Goal: Feedback & Contribution: Leave review/rating

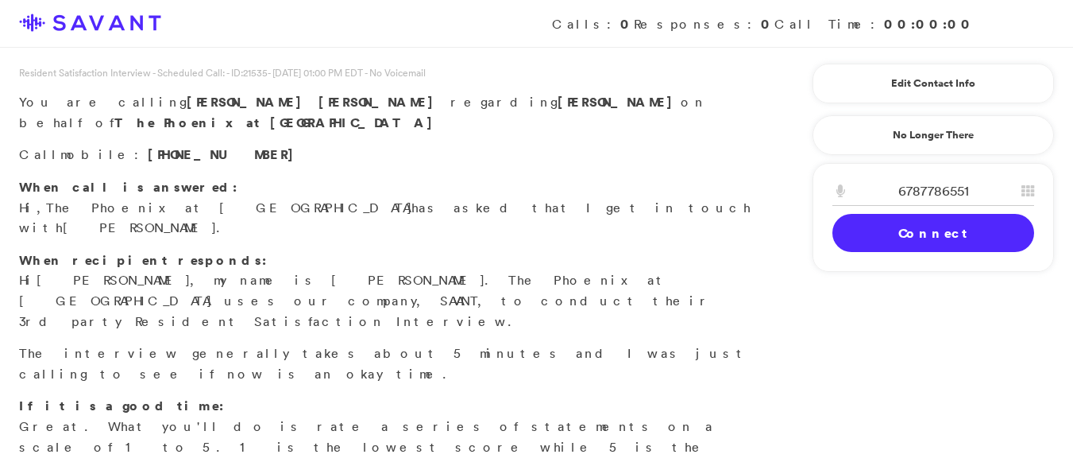
click at [912, 267] on div "6787786551 1 2 A B C 3 D E F 4 G H I 5 J K L 6 M N O 7 P Q R S 8 T U V 9 W X Y …" at bounding box center [933, 217] width 241 height 109
click at [843, 243] on link "Connect" at bounding box center [934, 233] width 202 height 38
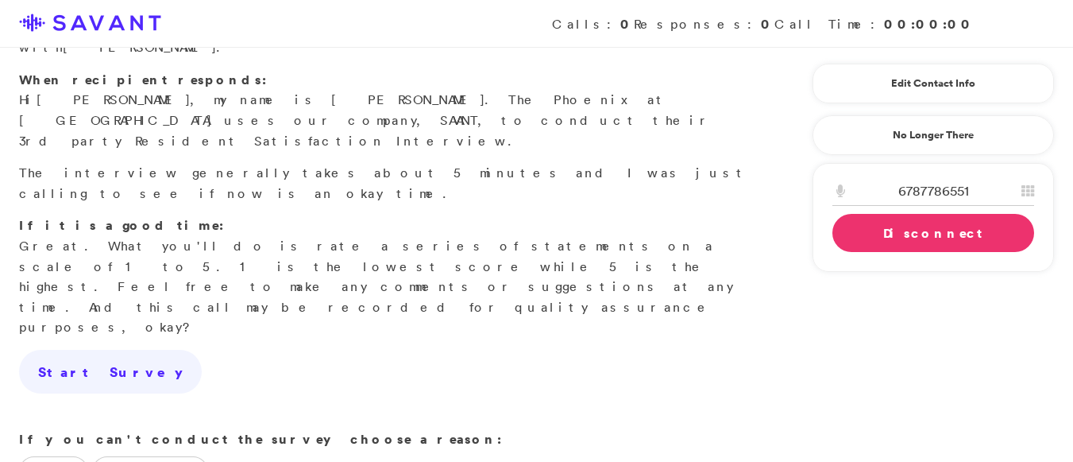
scroll to position [198, 0]
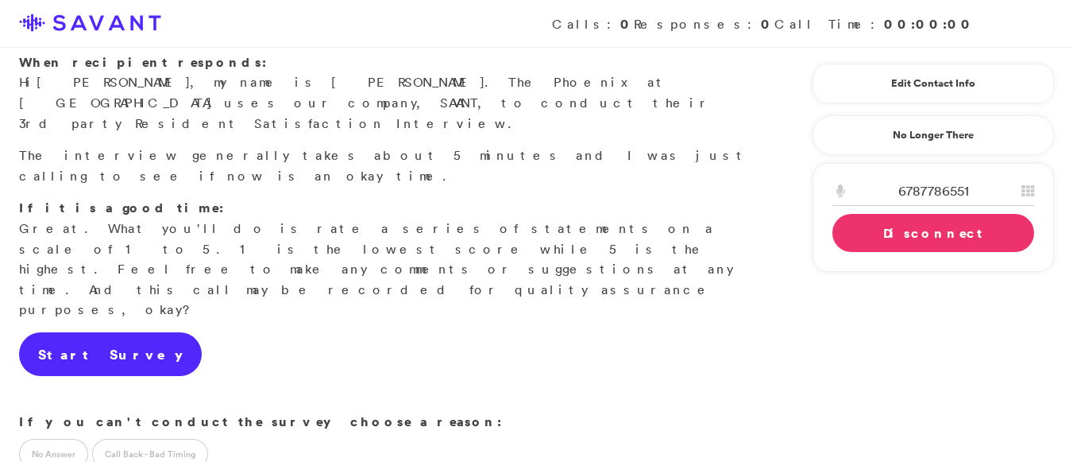
click at [89, 332] on link "Start Survey" at bounding box center [110, 354] width 183 height 44
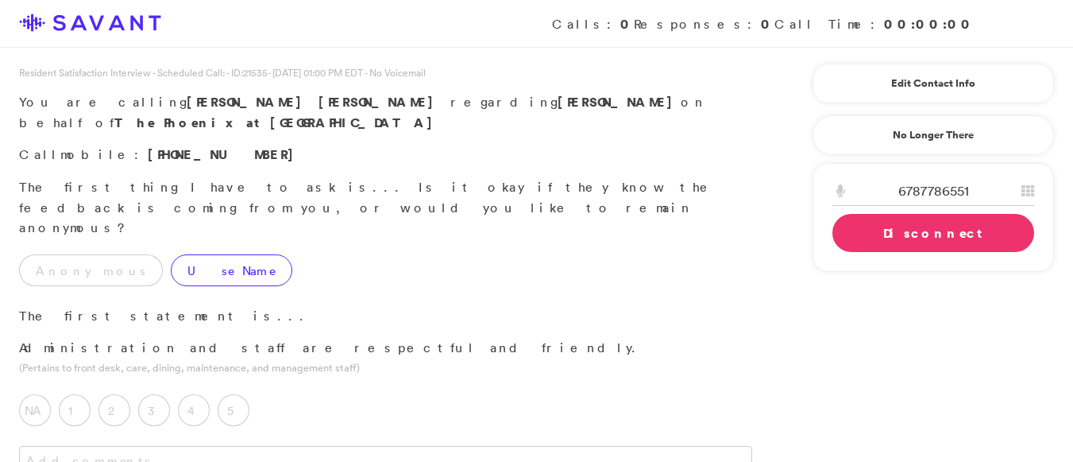
click at [171, 254] on label "Use Name" at bounding box center [232, 270] width 122 height 32
click at [240, 394] on label "5" at bounding box center [234, 410] width 32 height 32
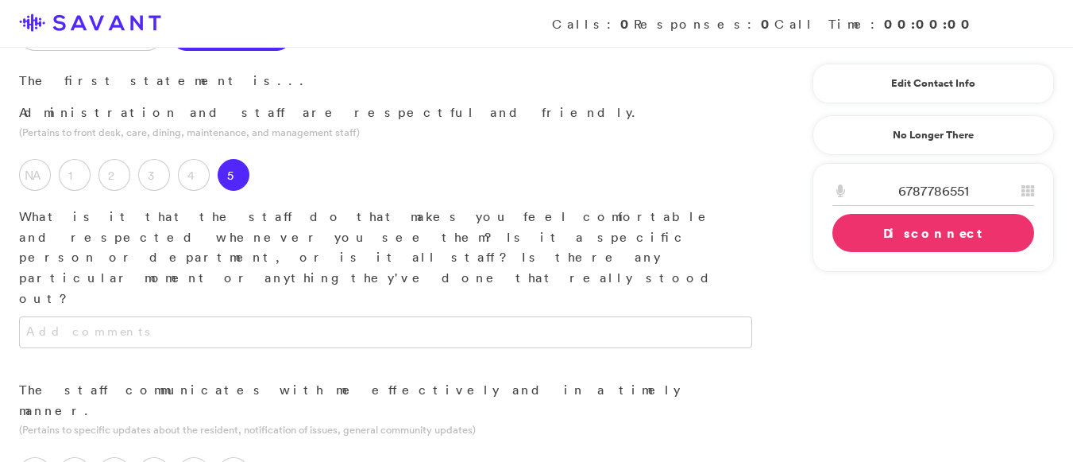
scroll to position [288, 0]
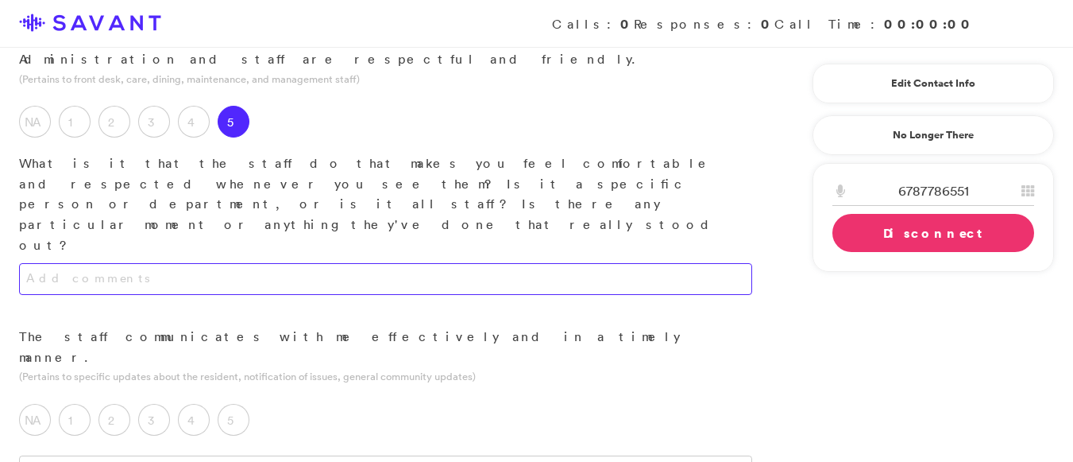
click at [383, 263] on textarea at bounding box center [385, 279] width 733 height 32
type textarea "They greet me and promptly fulfill my requests."
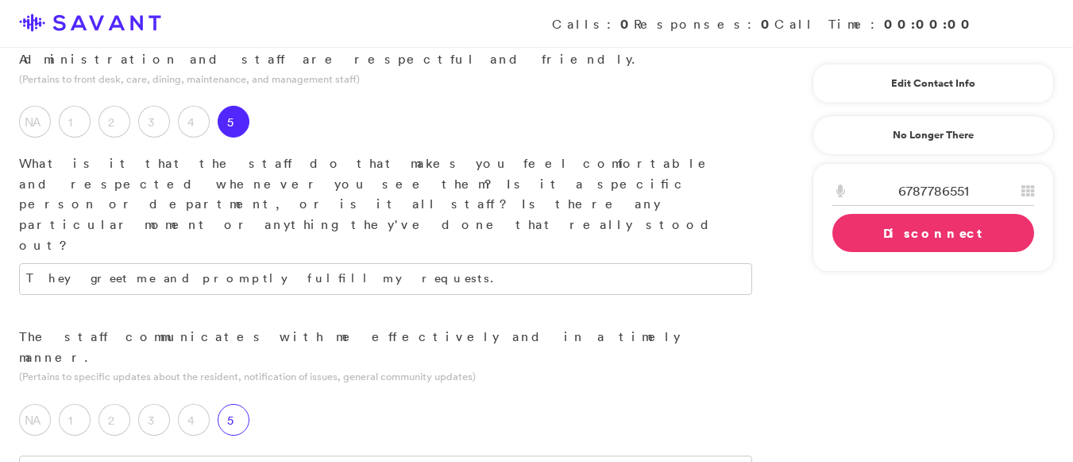
click at [235, 404] on label "5" at bounding box center [234, 420] width 32 height 32
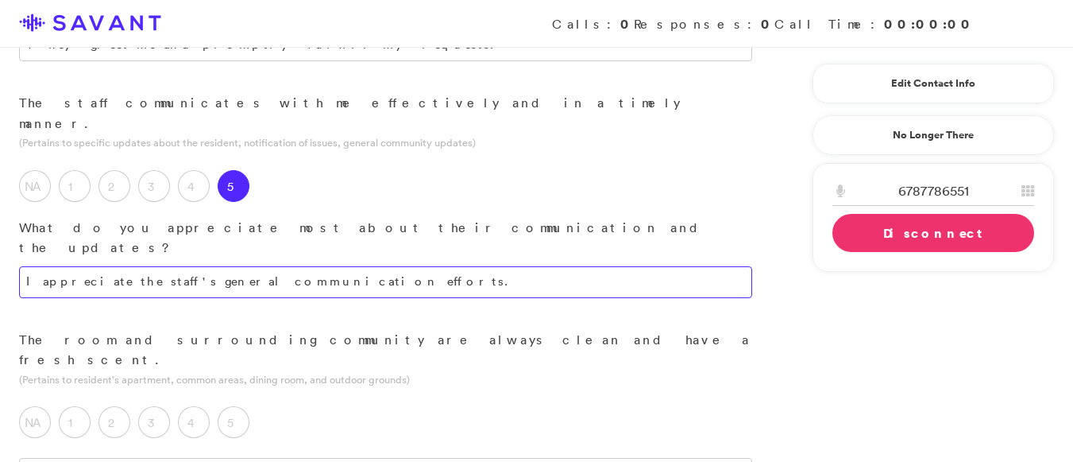
scroll to position [563, 0]
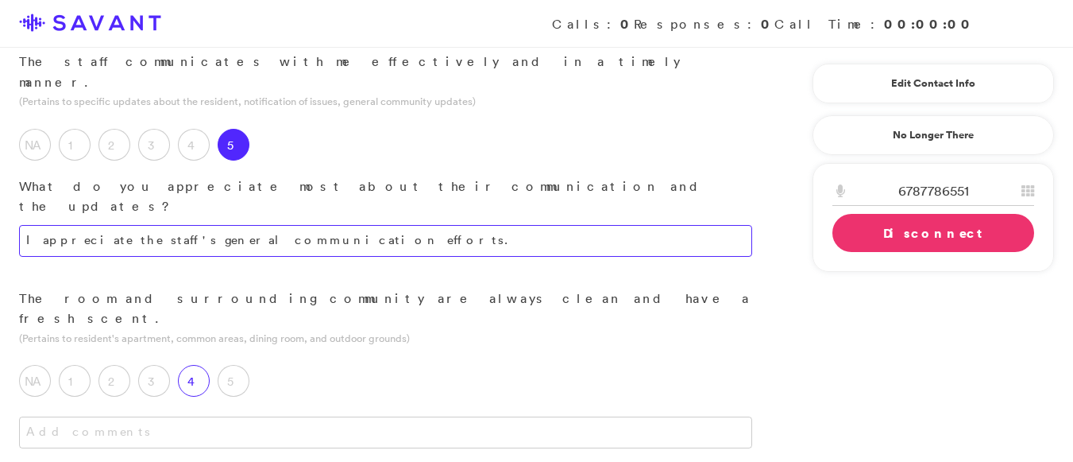
type textarea "I appreciate the staff's general communication efforts."
click at [202, 365] on label "4" at bounding box center [194, 381] width 32 height 32
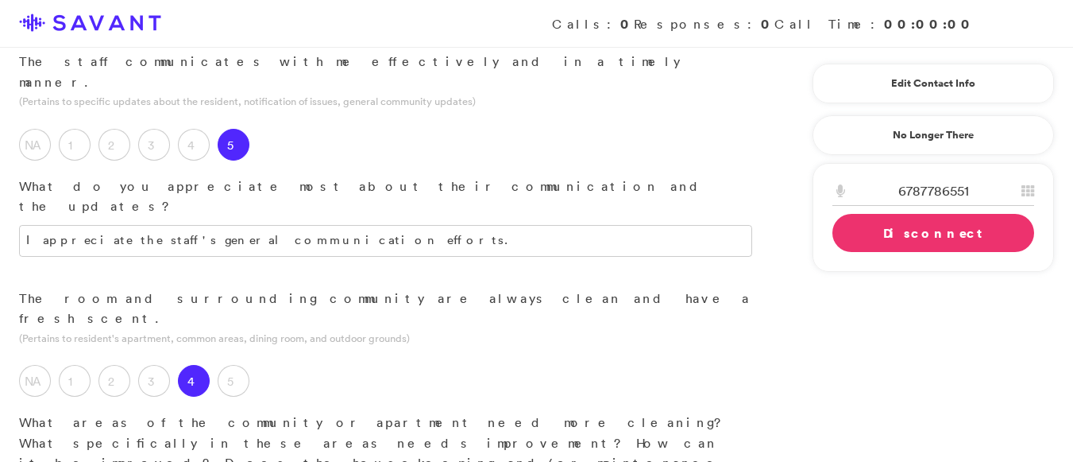
type textarea "It is my observation that a more thorough cleaning of the bathroom is required …"
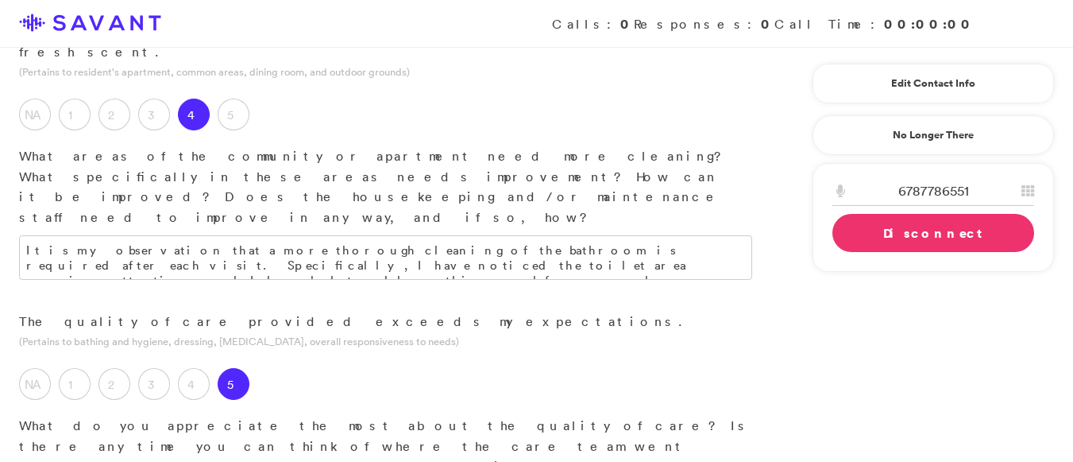
scroll to position [842, 0]
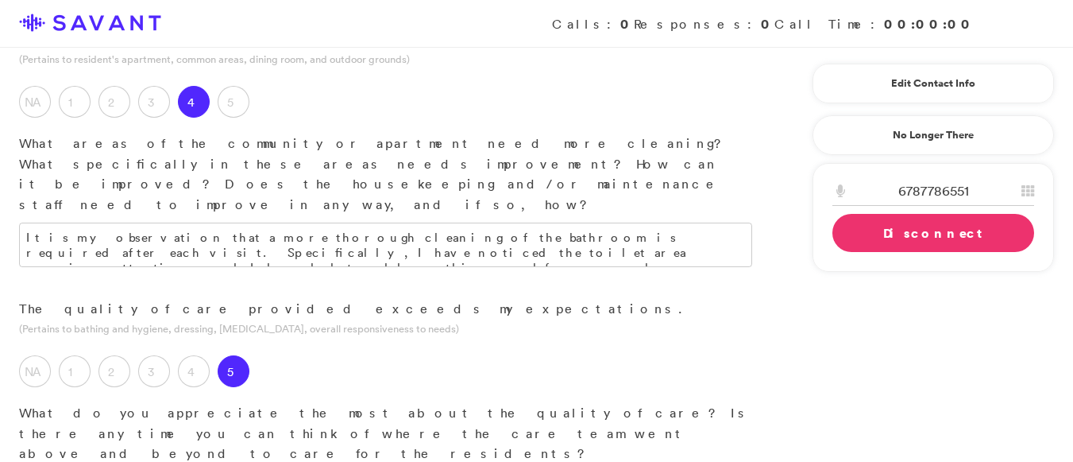
type textarea "I am pleased that my loved one is happy and well cared for; he has not expresse…"
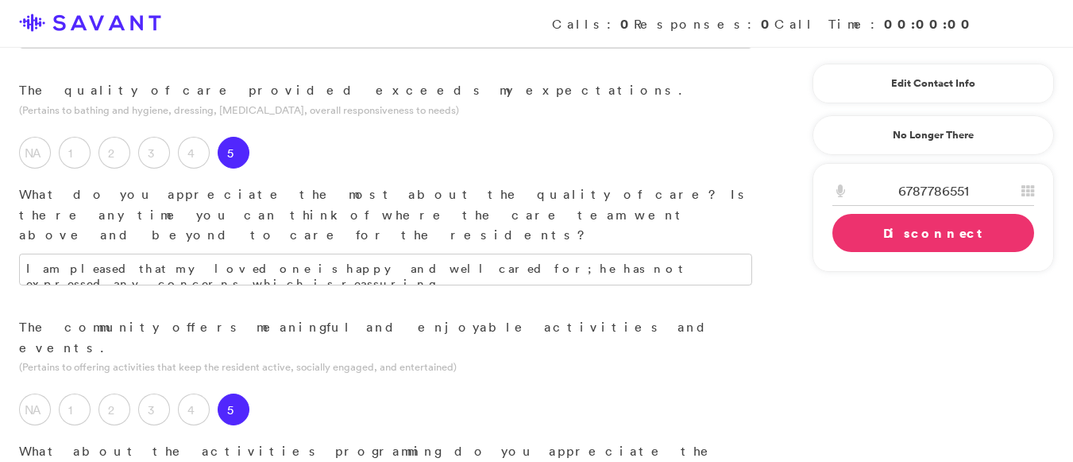
scroll to position [1065, 0]
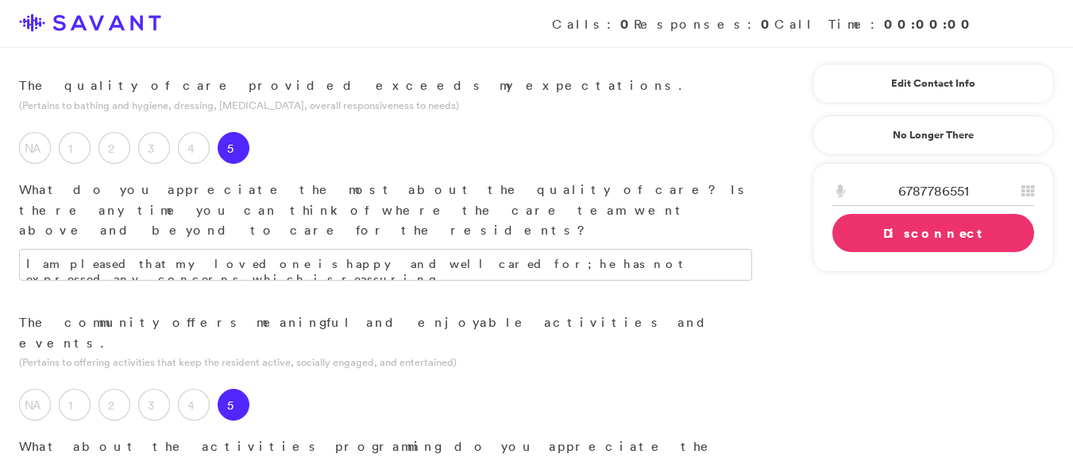
click at [241, 312] on div "The community offers meaningful and enjoyable activities and events. (Pertains …" at bounding box center [385, 450] width 771 height 277
type textarea "I appreciate the wide variety of activities offered daily, as they are both enj…"
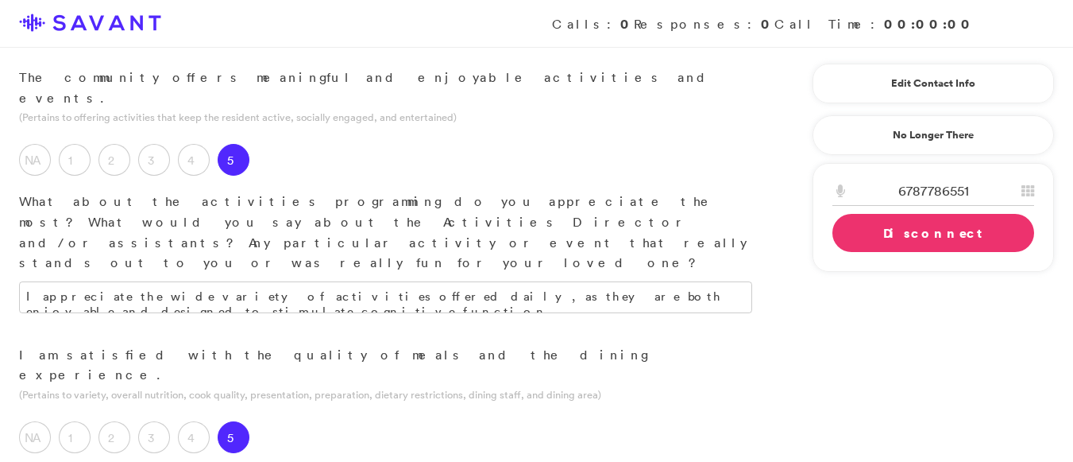
scroll to position [1315, 0]
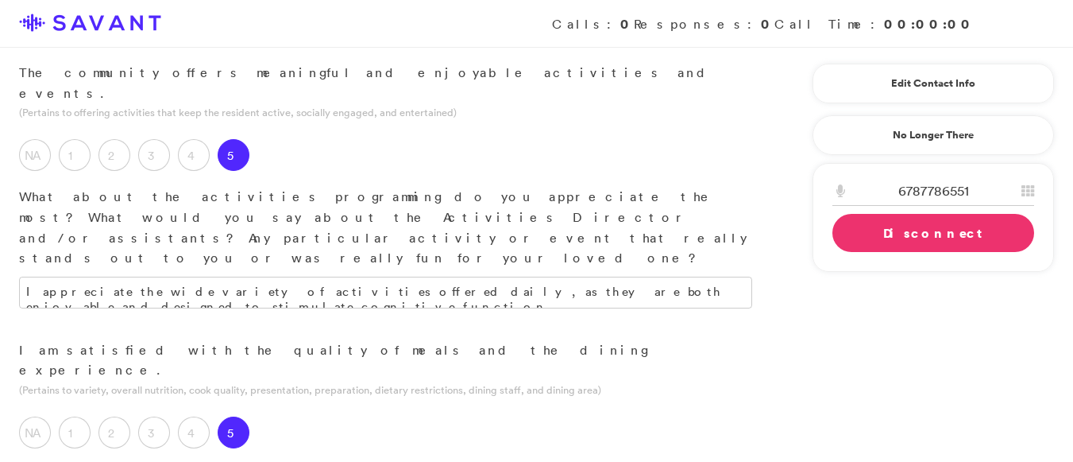
type textarea "I appreciate that my loved one does not express any concerns regarding the qual…"
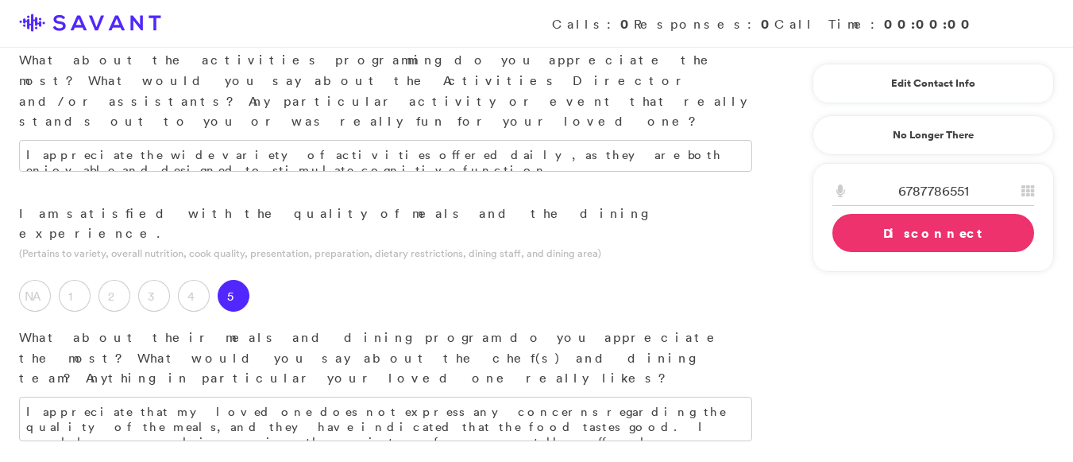
scroll to position [1456, 0]
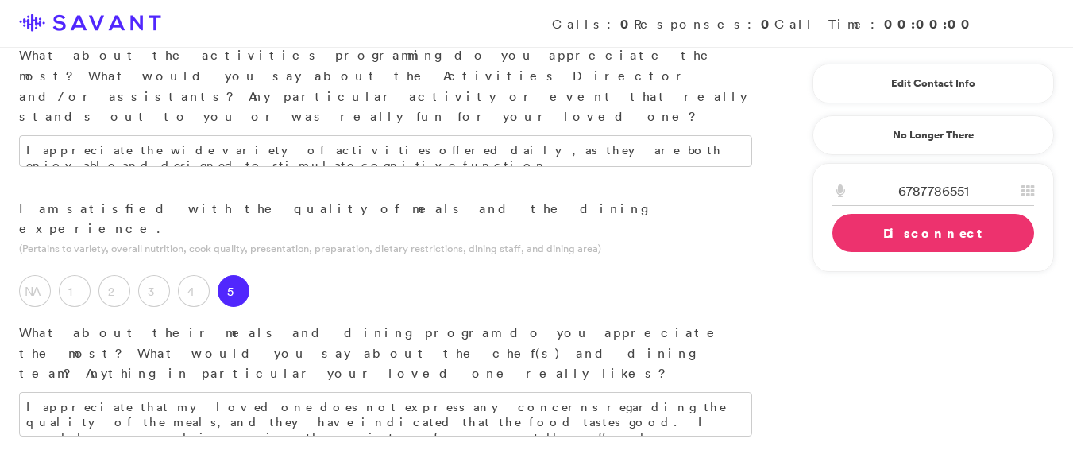
type textarea "The community feels like a nice home with a family atmosphere."
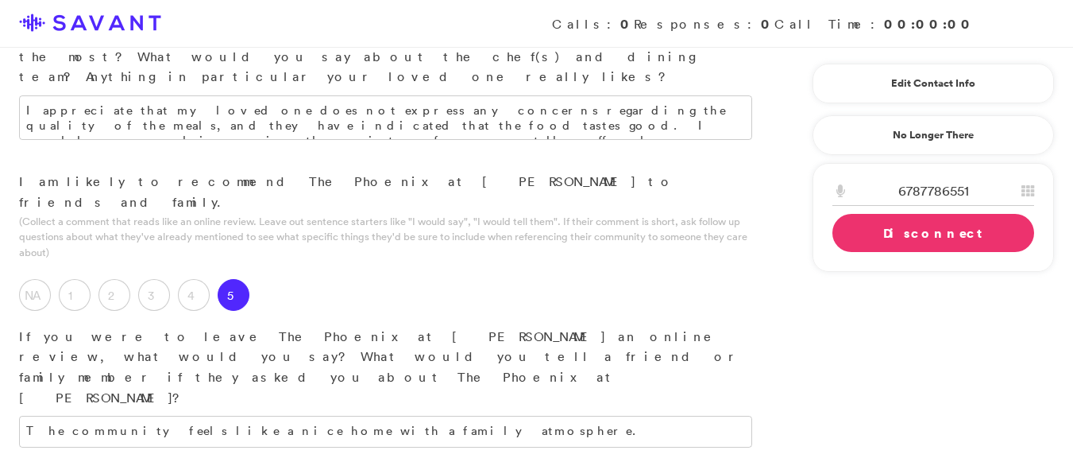
scroll to position [1652, 0]
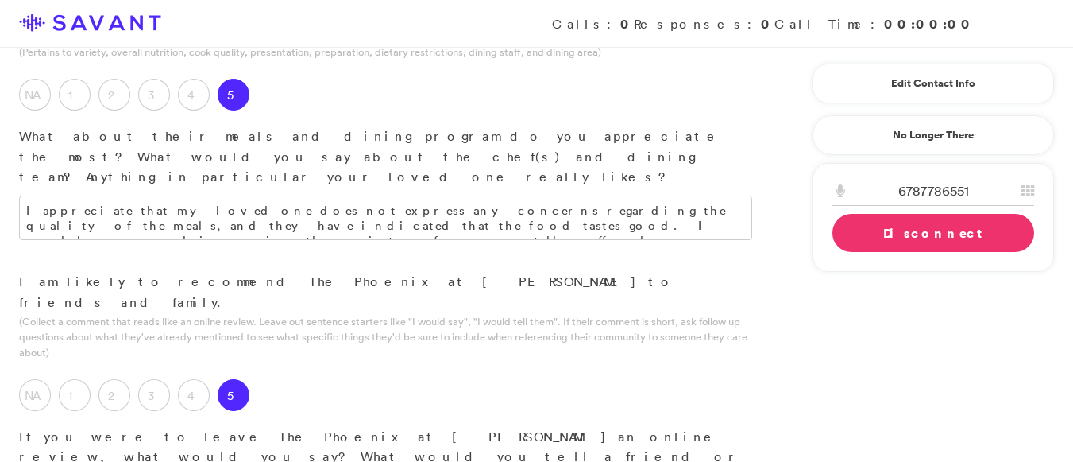
type textarea "The quality of care provided is most noteworthy, and the staff demonstrates gen…"
click at [878, 230] on link "Disconnect" at bounding box center [934, 233] width 202 height 38
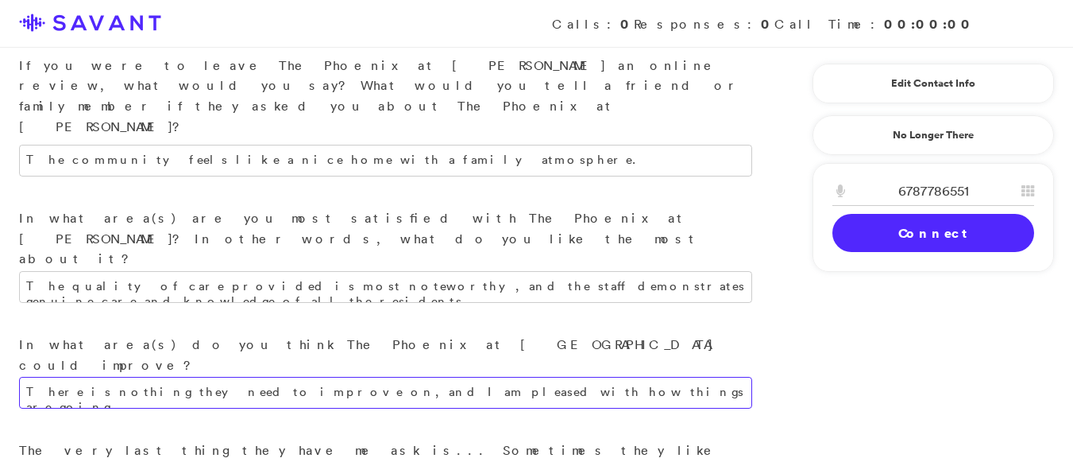
scroll to position [1915, 0]
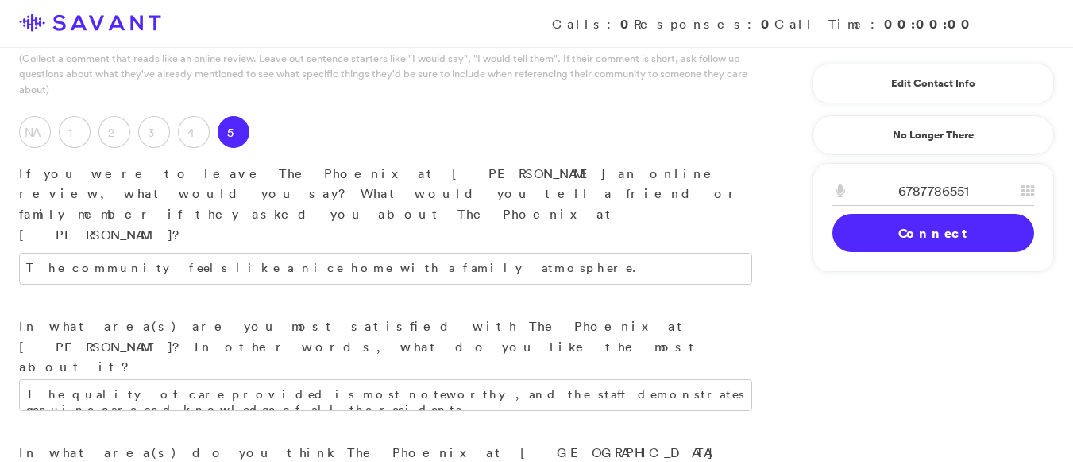
type textarea "There is nothing they need to improve on, and I am pleased with how things are …"
